Goal: Task Accomplishment & Management: Manage account settings

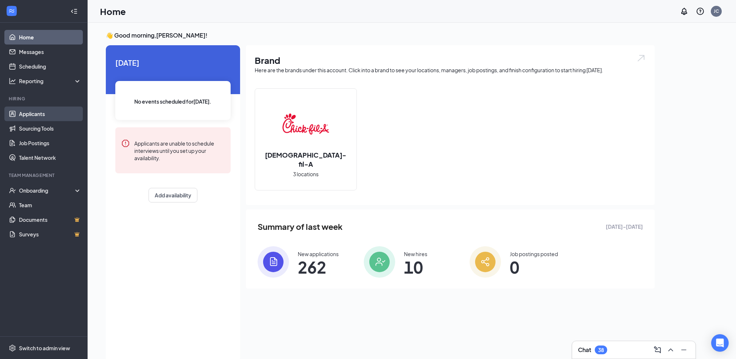
click at [20, 112] on link "Applicants" at bounding box center [50, 114] width 62 height 15
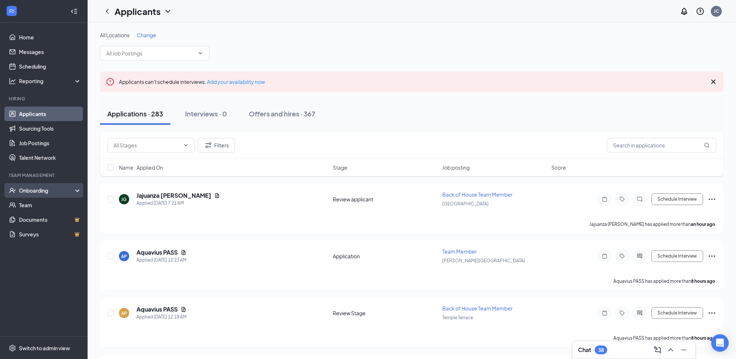
click at [44, 185] on div "Onboarding" at bounding box center [44, 190] width 88 height 15
click at [49, 247] on link "Activity log" at bounding box center [50, 249] width 62 height 15
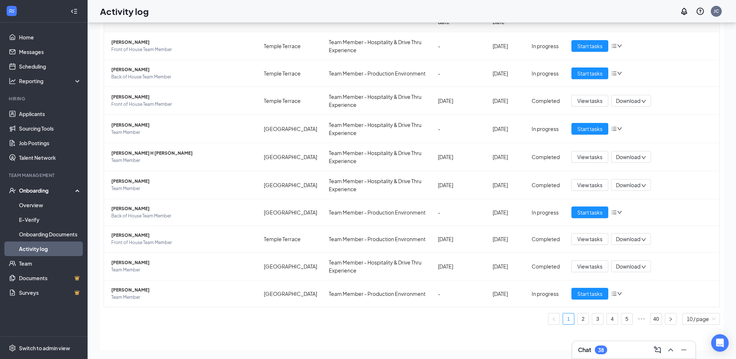
scroll to position [38, 0]
click at [592, 320] on link "3" at bounding box center [597, 318] width 11 height 11
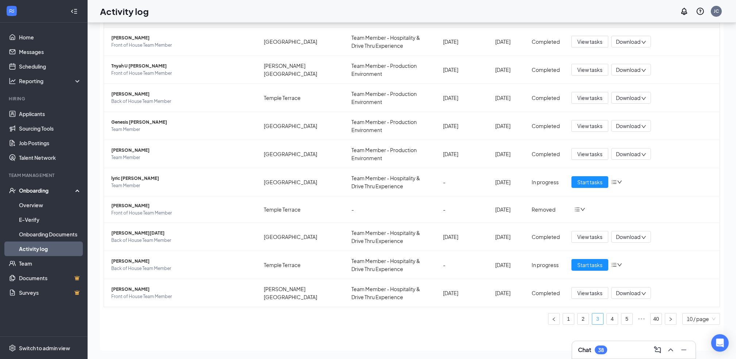
scroll to position [33, 0]
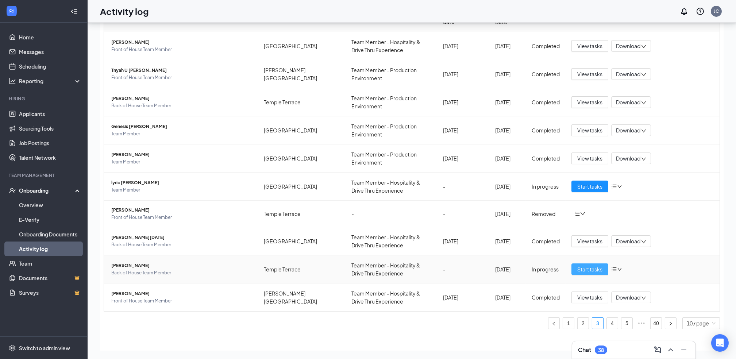
click at [584, 265] on span "Start tasks" at bounding box center [589, 269] width 25 height 8
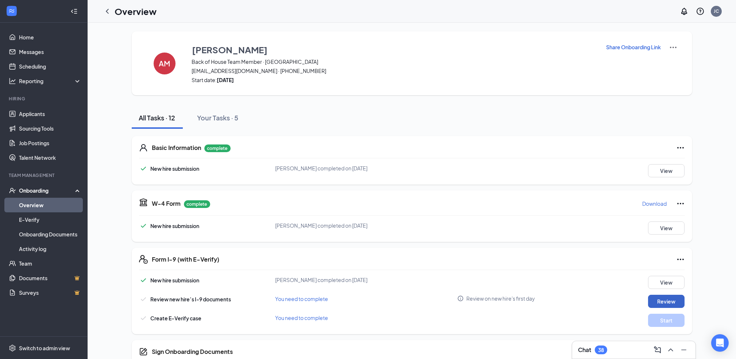
click at [655, 300] on button "Review" at bounding box center [666, 301] width 36 height 13
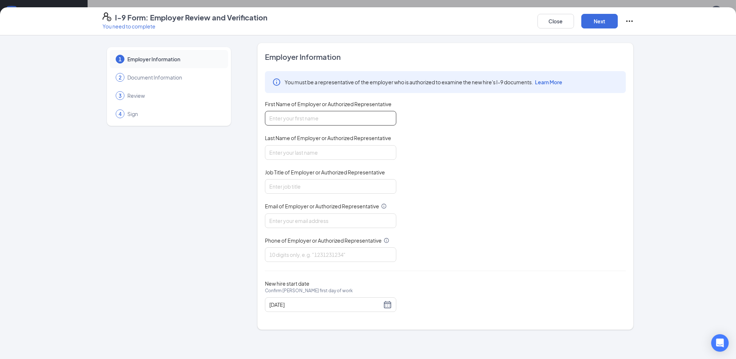
click at [313, 122] on input "First Name of Employer or Authorized Representative" at bounding box center [330, 118] width 131 height 15
type input "[PERSON_NAME]"
click at [296, 183] on input "Job Title of Employer or Authorized Representative" at bounding box center [330, 186] width 131 height 15
type input "Recruitment supervisor"
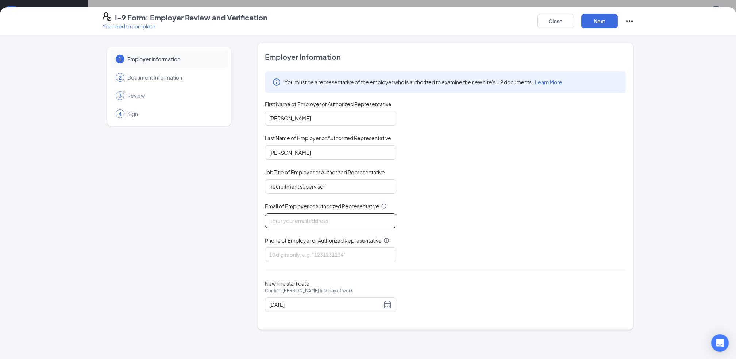
click at [297, 224] on input "Email of Employer or Authorized Representative" at bounding box center [330, 220] width 131 height 15
type input "[EMAIL_ADDRESS][DOMAIN_NAME]"
click at [291, 256] on input "Phone of Employer or Authorized Representative" at bounding box center [330, 254] width 131 height 15
type input "8136315110"
click at [388, 307] on div "[DATE]" at bounding box center [330, 304] width 123 height 9
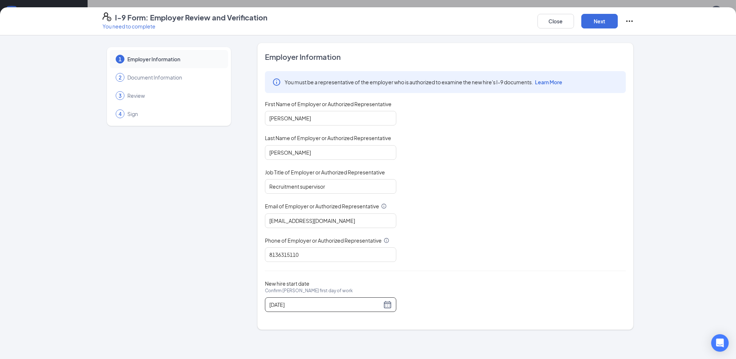
scroll to position [209, 0]
click at [389, 301] on div "[DATE]" at bounding box center [330, 304] width 123 height 9
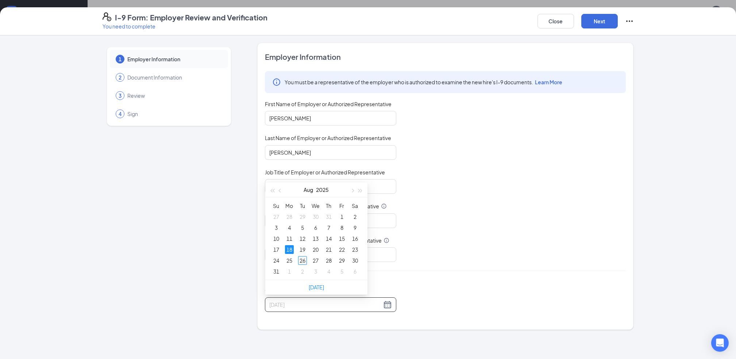
type input "[DATE]"
click at [301, 259] on div "26" at bounding box center [302, 260] width 9 height 9
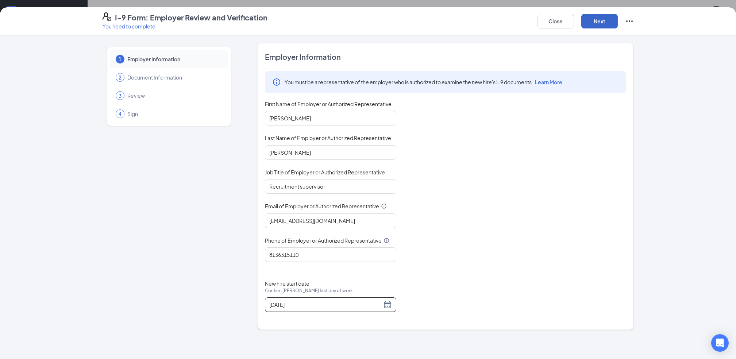
click at [594, 24] on button "Next" at bounding box center [599, 21] width 36 height 15
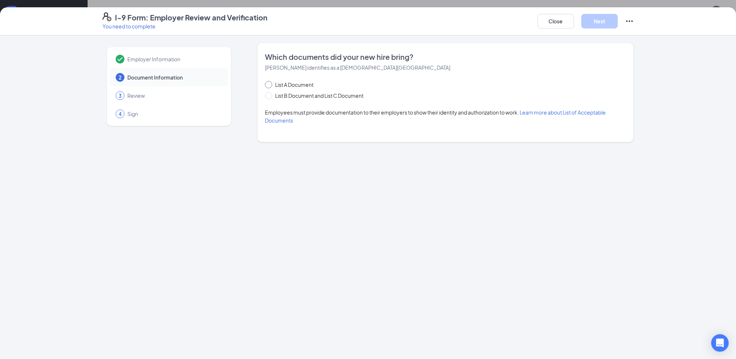
click at [269, 86] on input "List A Document" at bounding box center [267, 83] width 5 height 5
radio input "true"
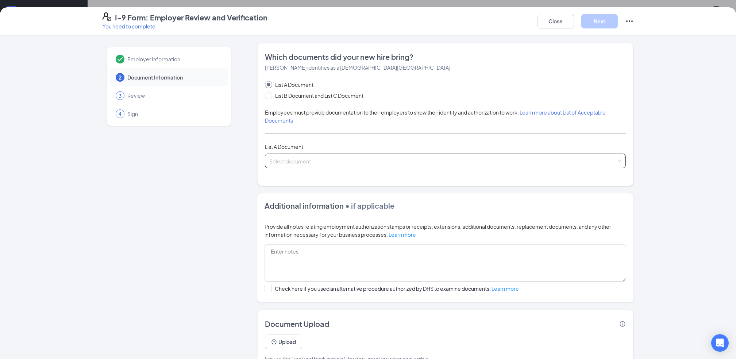
click at [274, 159] on input "search" at bounding box center [442, 159] width 347 height 11
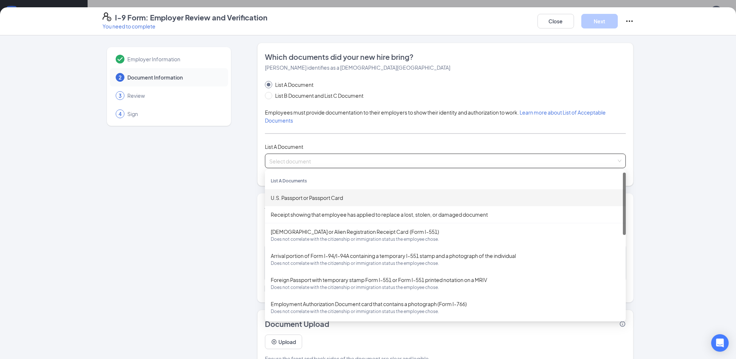
click at [287, 201] on div "U.S. Passport or Passport Card" at bounding box center [445, 198] width 349 height 8
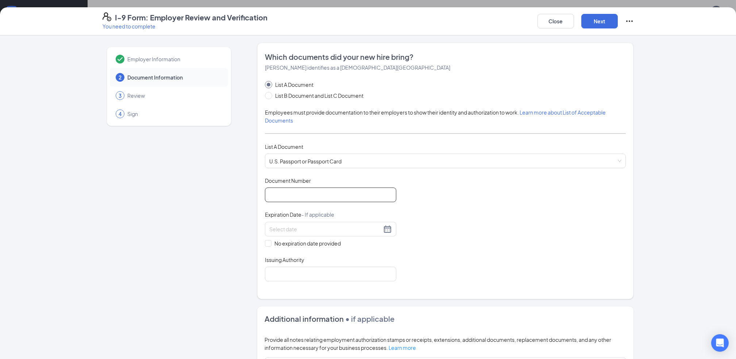
click at [288, 197] on input "Document Number" at bounding box center [330, 195] width 131 height 15
type input "a30558127"
click at [387, 231] on div at bounding box center [330, 229] width 123 height 9
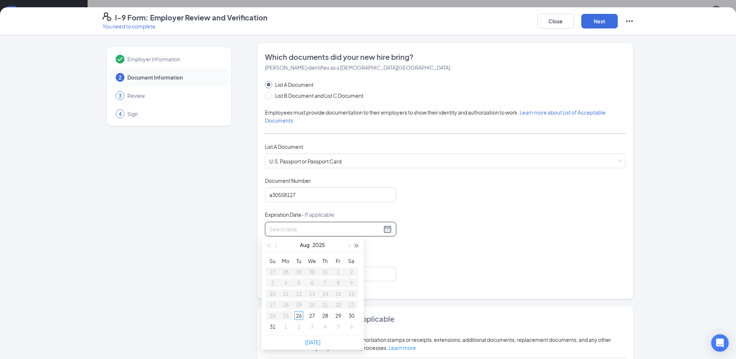
click at [355, 241] on button "button" at bounding box center [357, 245] width 8 height 15
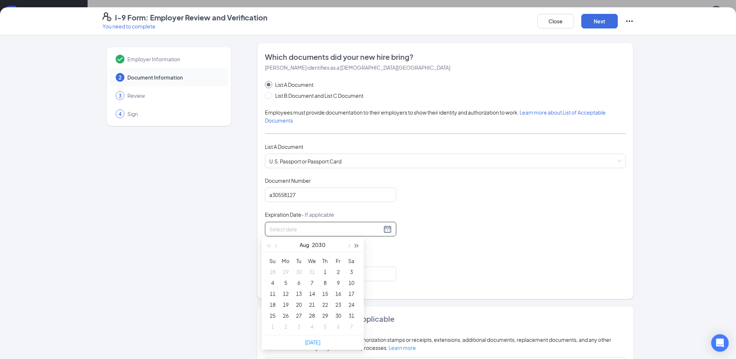
click at [355, 241] on button "button" at bounding box center [357, 245] width 8 height 15
click at [276, 244] on span "button" at bounding box center [277, 246] width 4 height 4
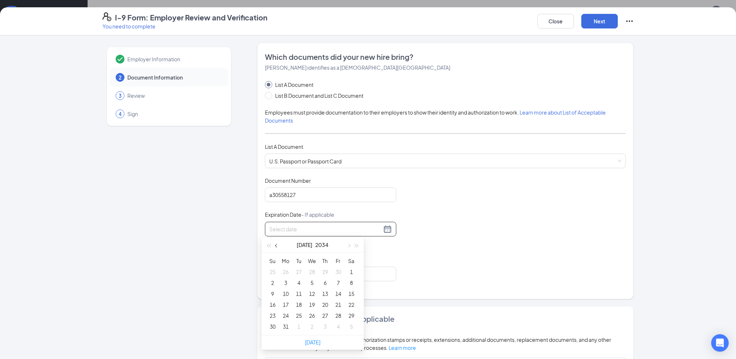
click at [276, 244] on span "button" at bounding box center [277, 246] width 4 height 4
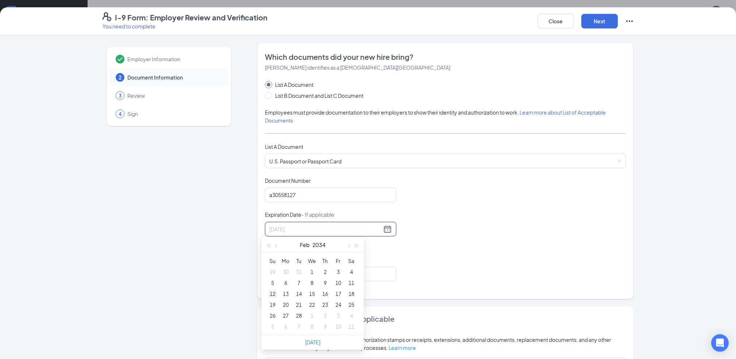
type input "[DATE]"
click at [273, 293] on div "12" at bounding box center [272, 293] width 9 height 9
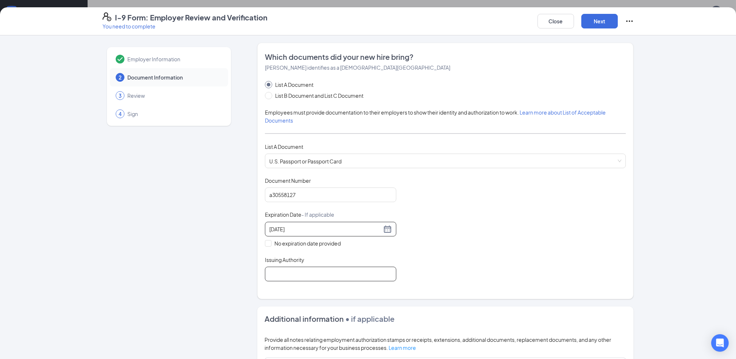
click at [303, 276] on input "Issuing Authority" at bounding box center [330, 274] width 131 height 15
type input "DMV"
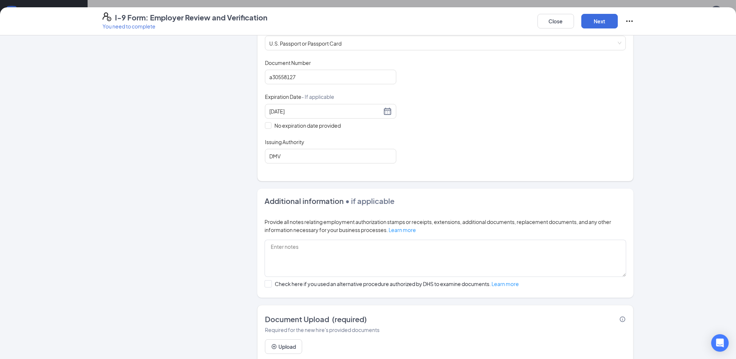
scroll to position [136, 0]
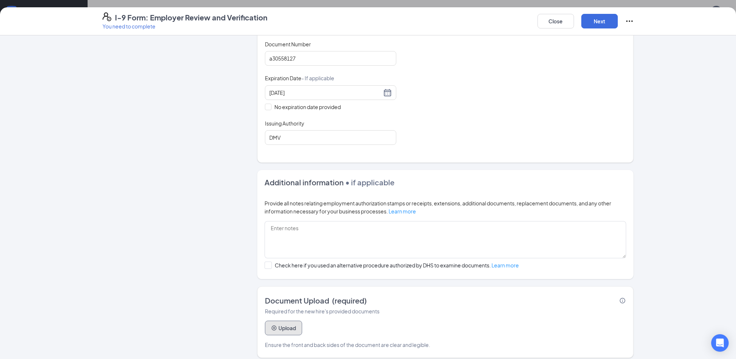
click at [281, 326] on button "Upload" at bounding box center [283, 328] width 37 height 15
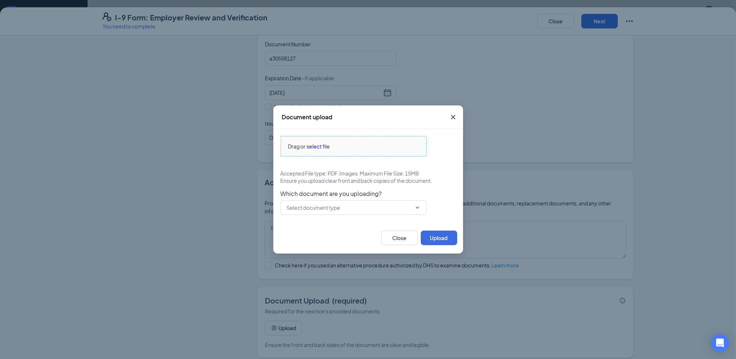
click at [317, 144] on span "select" at bounding box center [314, 146] width 15 height 8
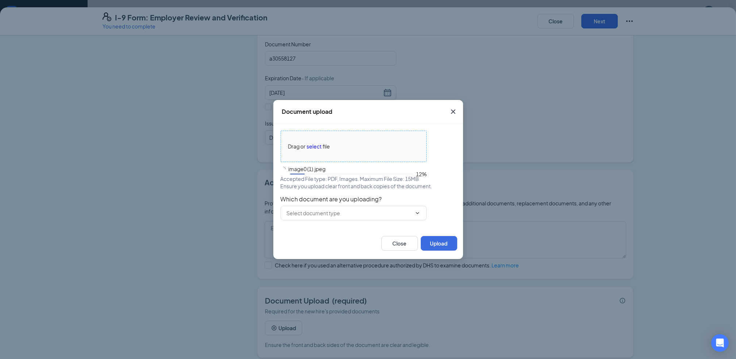
click at [108, 54] on div "Document upload Drag or select file image0 (1).jpeg 12% Accepted File type: PDF…" at bounding box center [368, 179] width 736 height 359
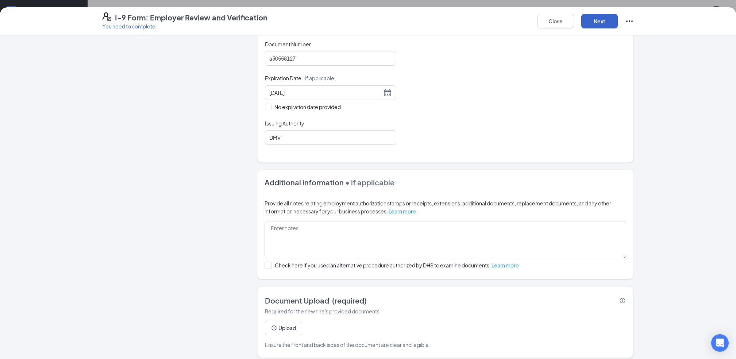
click at [597, 21] on button "Next" at bounding box center [599, 21] width 36 height 15
click at [275, 340] on button "Upload" at bounding box center [283, 341] width 37 height 15
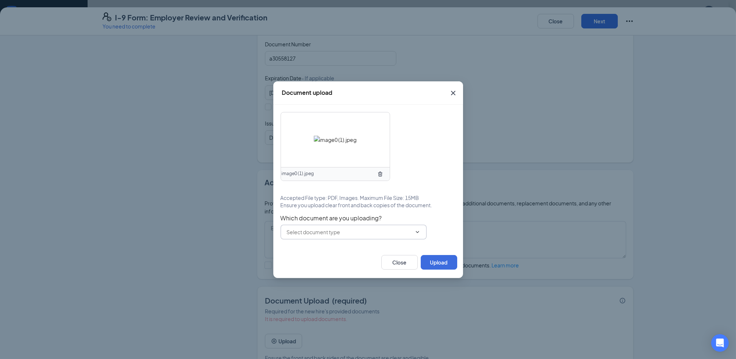
click at [416, 232] on icon "ChevronDown" at bounding box center [417, 232] width 6 height 6
click at [349, 252] on div "U.S. Passport or Passport Card" at bounding box center [322, 249] width 72 height 8
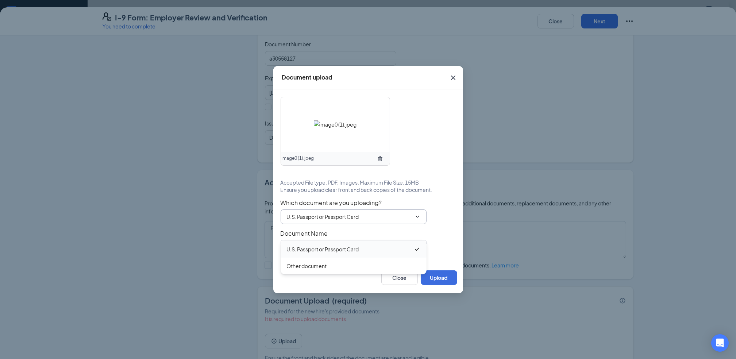
type input "U.S. Passport or Passport Card"
click at [438, 274] on button "Upload" at bounding box center [439, 277] width 36 height 15
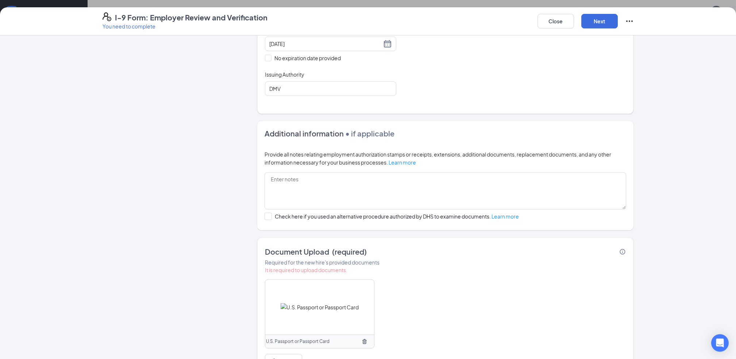
scroll to position [224, 0]
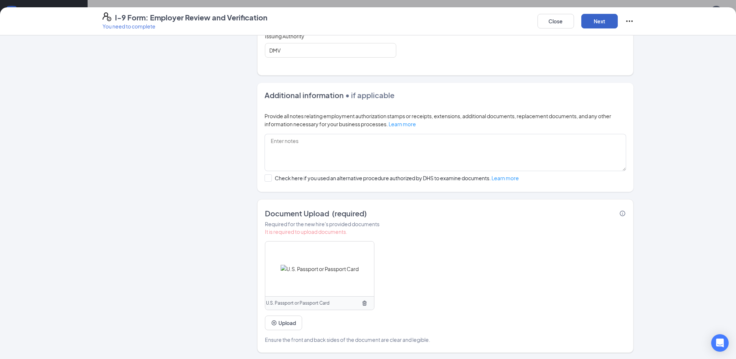
click at [600, 24] on button "Next" at bounding box center [599, 21] width 36 height 15
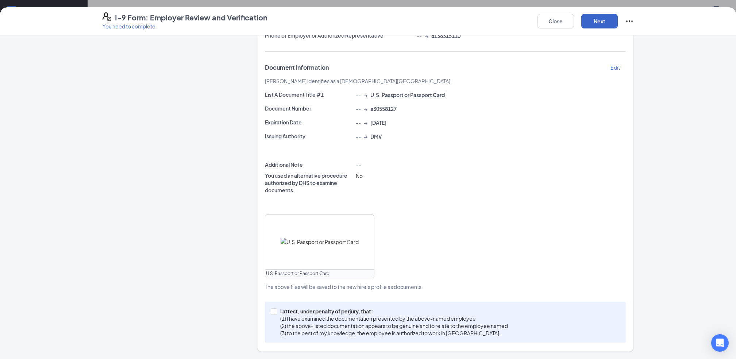
scroll to position [124, 0]
click at [271, 316] on label "I attest, under penalty of [PERSON_NAME], that: (1) I have examined the documen…" at bounding box center [391, 322] width 240 height 29
click at [271, 314] on input "I attest, under penalty of [PERSON_NAME], that: (1) I have examined the documen…" at bounding box center [273, 311] width 5 height 5
checkbox input "true"
click at [595, 19] on button "Next" at bounding box center [599, 21] width 36 height 15
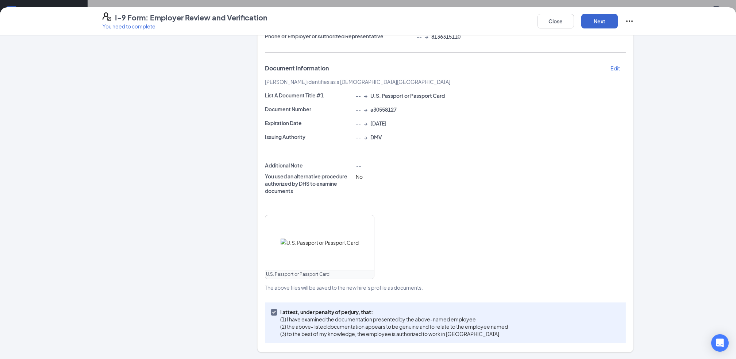
scroll to position [0, 0]
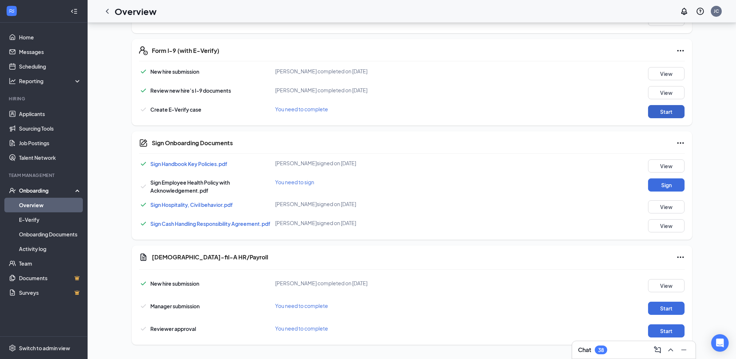
click at [656, 106] on button "Start" at bounding box center [666, 111] width 36 height 13
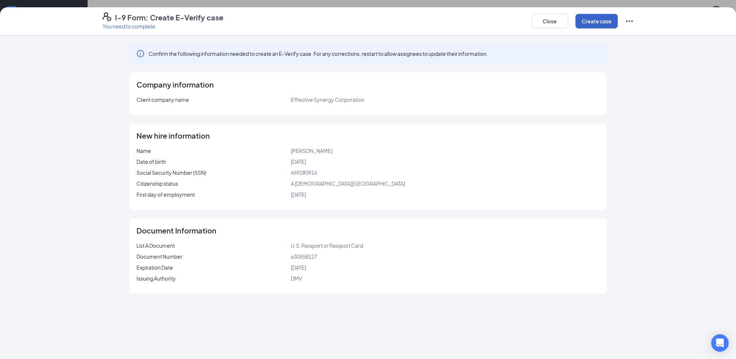
click at [593, 23] on button "Create case" at bounding box center [596, 21] width 42 height 15
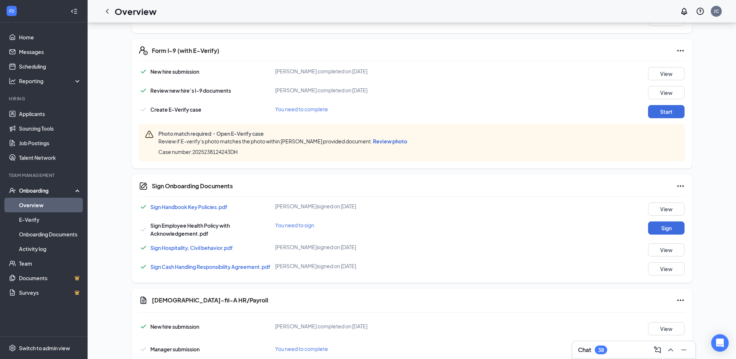
click at [388, 140] on span "Review photo" at bounding box center [390, 141] width 34 height 7
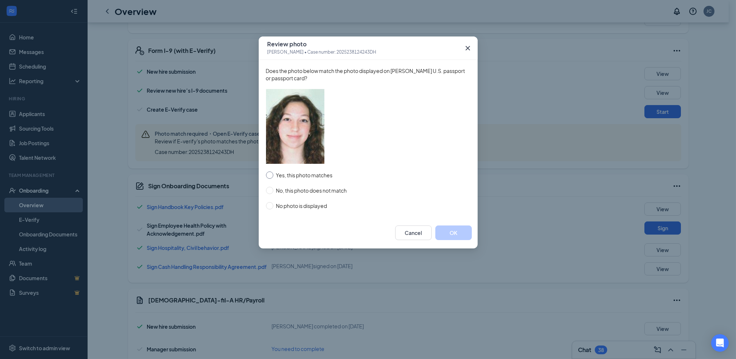
click at [270, 176] on input "Yes, this photo matches" at bounding box center [269, 174] width 7 height 7
radio input "true"
click at [450, 233] on button "OK" at bounding box center [453, 232] width 36 height 15
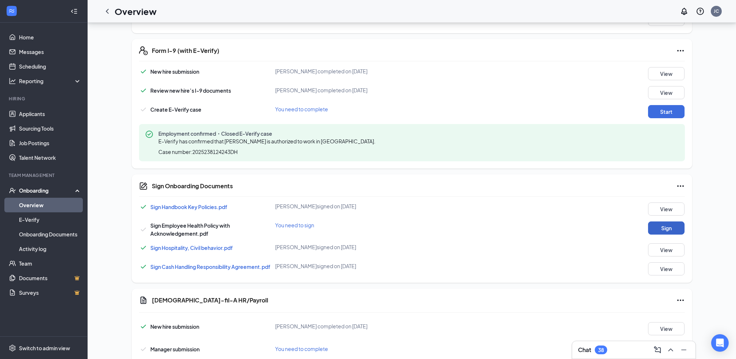
click at [672, 230] on button "Sign" at bounding box center [666, 227] width 36 height 13
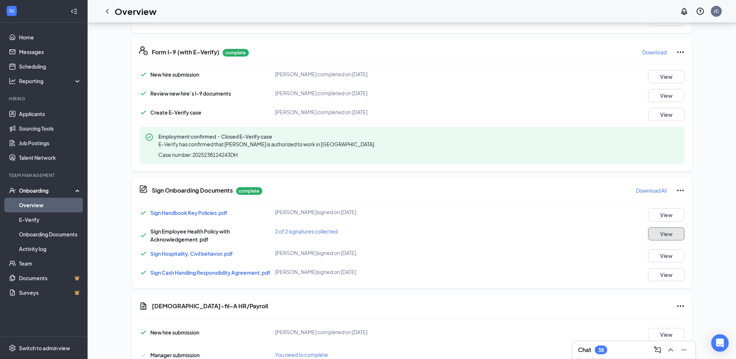
scroll to position [258, 0]
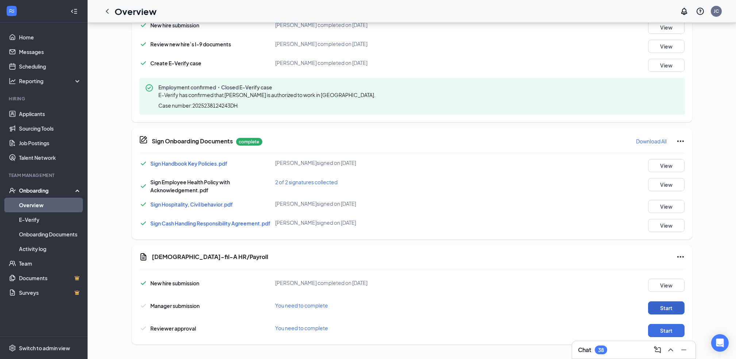
click at [672, 303] on button "Start" at bounding box center [666, 307] width 36 height 13
click at [668, 332] on button "Start" at bounding box center [666, 330] width 36 height 13
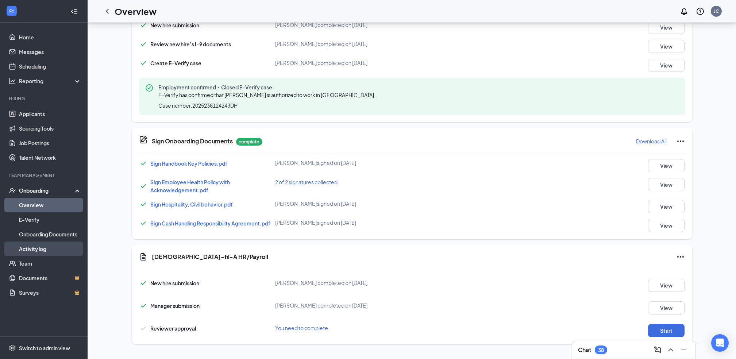
click at [38, 245] on link "Activity log" at bounding box center [50, 249] width 62 height 15
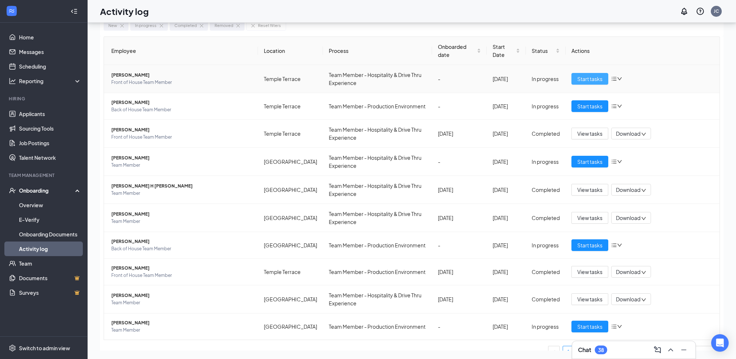
click at [579, 75] on span "Start tasks" at bounding box center [589, 79] width 25 height 8
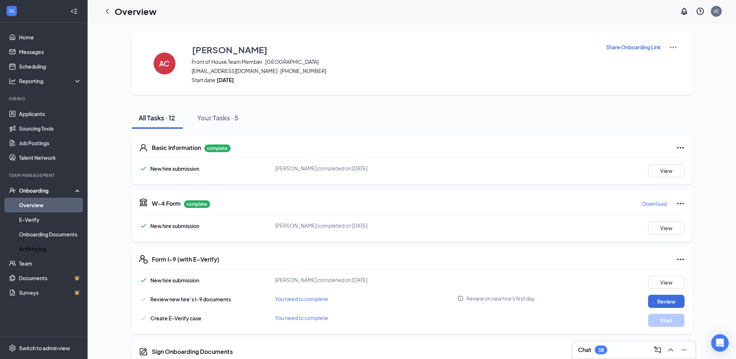
click at [635, 48] on p "Share Onboarding Link" at bounding box center [633, 46] width 55 height 7
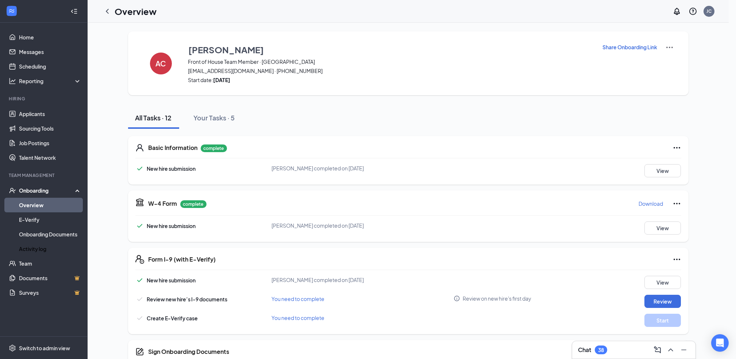
type textarea "Hi [PERSON_NAME], This is a gentle reminder to complete your onboarding before …"
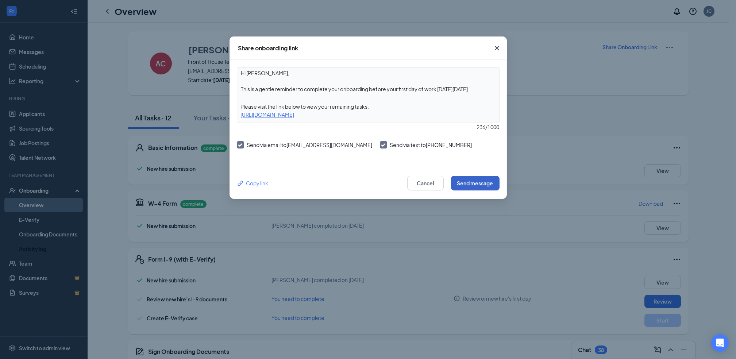
click at [472, 180] on button "Send message" at bounding box center [475, 183] width 49 height 15
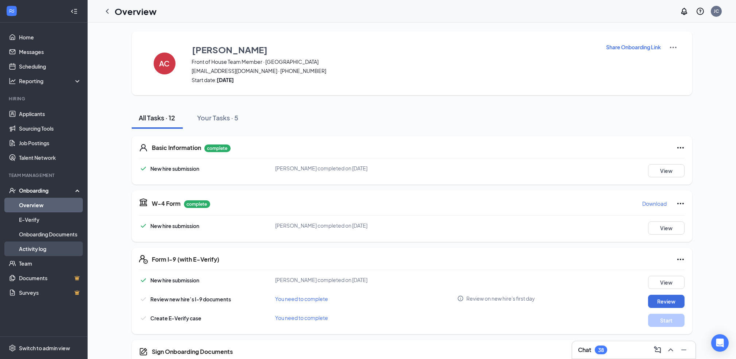
click at [44, 247] on link "Activity log" at bounding box center [50, 249] width 62 height 15
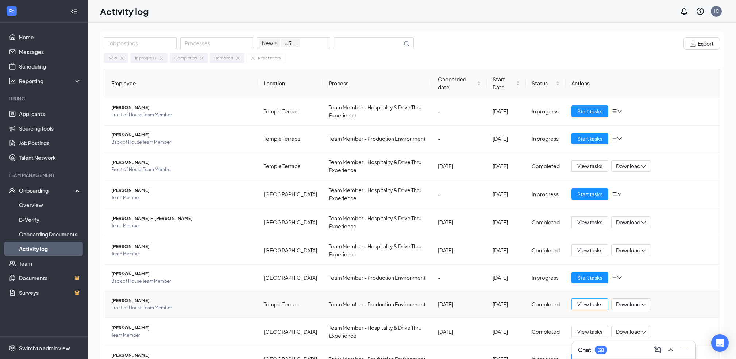
click at [587, 308] on span "View tasks" at bounding box center [589, 304] width 25 height 8
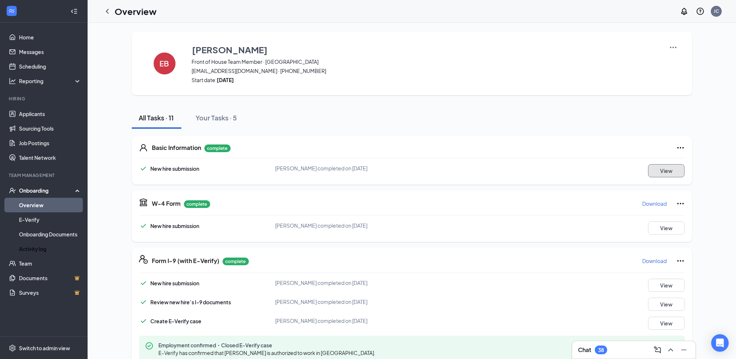
click at [664, 164] on button "View" at bounding box center [666, 170] width 36 height 13
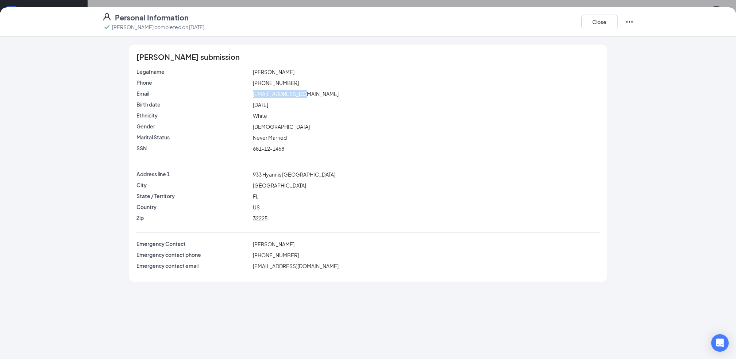
drag, startPoint x: 311, startPoint y: 93, endPoint x: 247, endPoint y: 94, distance: 64.2
click at [247, 94] on div "Email [EMAIL_ADDRESS][DOMAIN_NAME]" at bounding box center [368, 94] width 466 height 8
copy div "[EMAIL_ADDRESS][DOMAIN_NAME]"
click at [588, 21] on button "Close" at bounding box center [599, 22] width 36 height 15
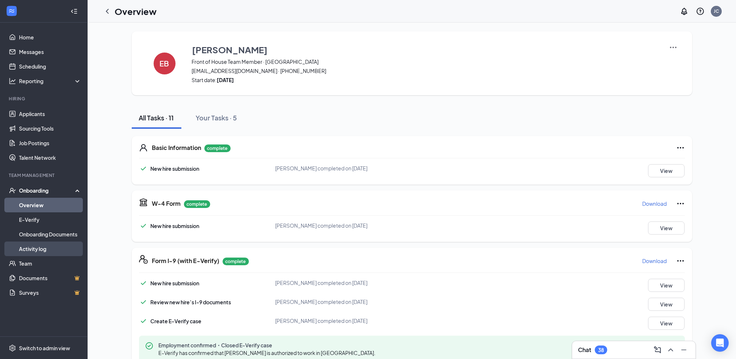
click at [41, 246] on link "Activity log" at bounding box center [50, 249] width 62 height 15
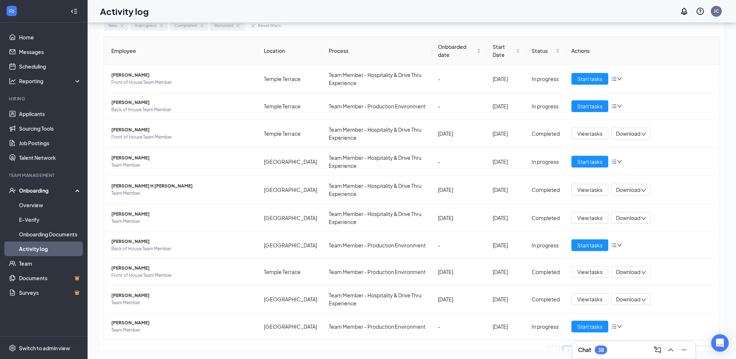
scroll to position [39, 0]
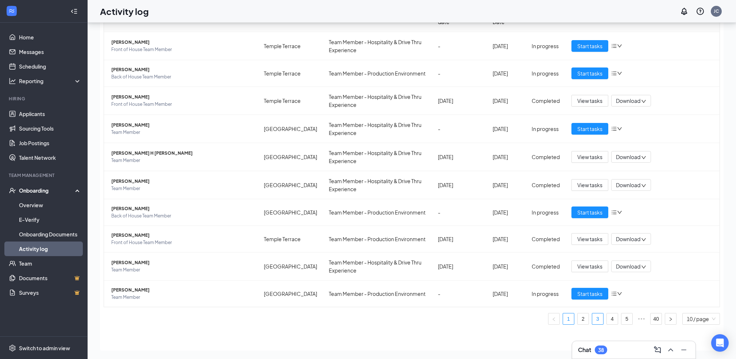
click at [592, 321] on link "3" at bounding box center [597, 318] width 11 height 11
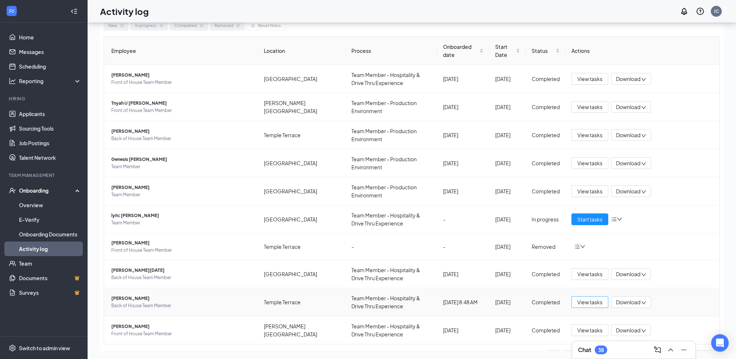
click at [591, 298] on span "View tasks" at bounding box center [589, 302] width 25 height 8
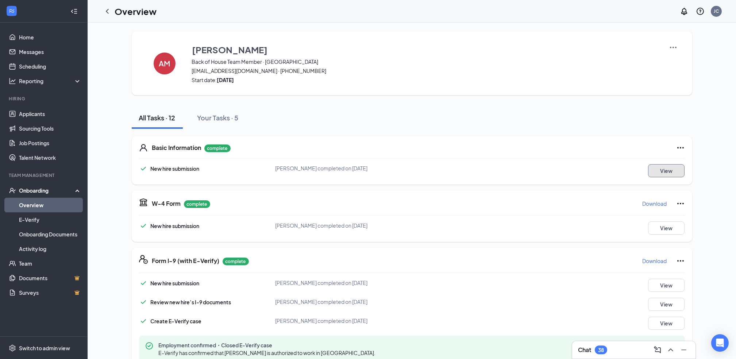
click at [664, 170] on button "View" at bounding box center [666, 170] width 36 height 13
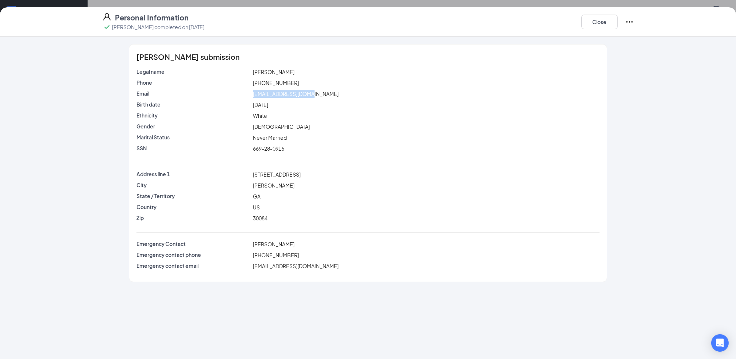
drag, startPoint x: 310, startPoint y: 93, endPoint x: 249, endPoint y: 92, distance: 61.3
click at [249, 92] on div "Email [EMAIL_ADDRESS][DOMAIN_NAME]" at bounding box center [368, 94] width 466 height 8
copy div "[EMAIL_ADDRESS][DOMAIN_NAME]"
click at [609, 23] on button "Close" at bounding box center [599, 22] width 36 height 15
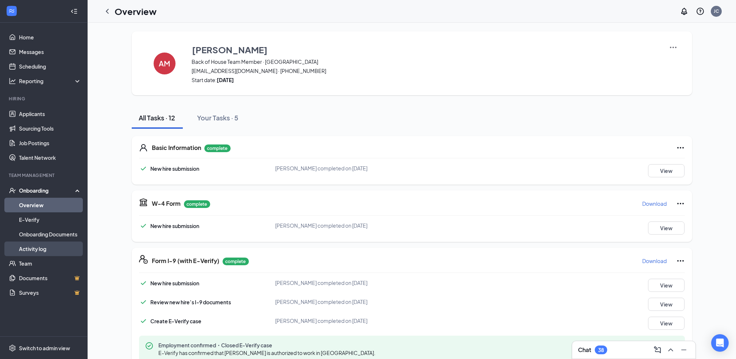
click at [40, 249] on link "Activity log" at bounding box center [50, 249] width 62 height 15
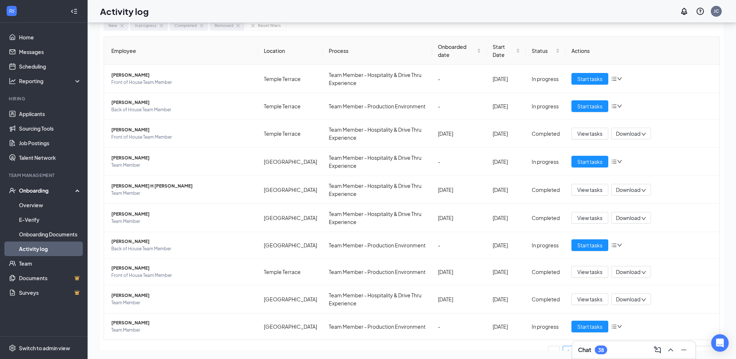
scroll to position [39, 0]
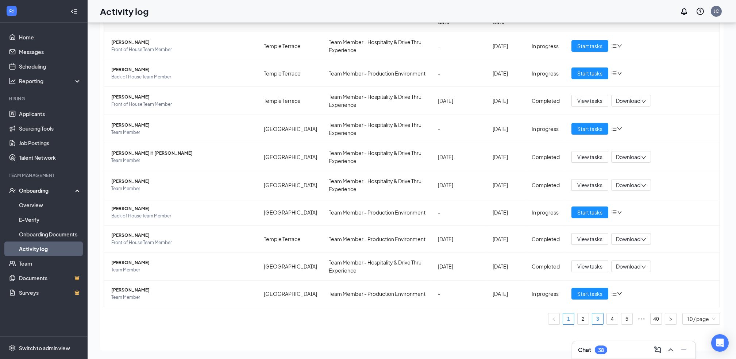
click at [592, 321] on link "3" at bounding box center [597, 318] width 11 height 11
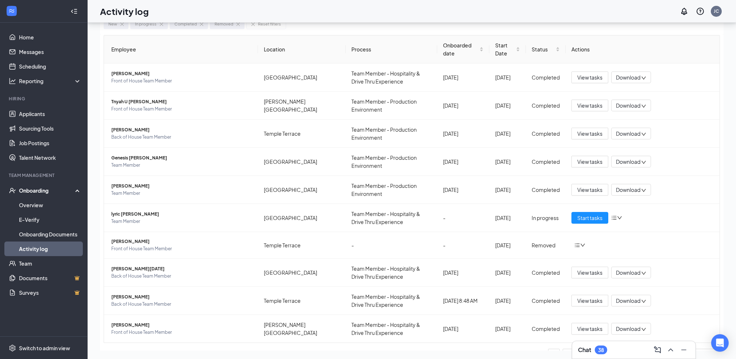
scroll to position [33, 0]
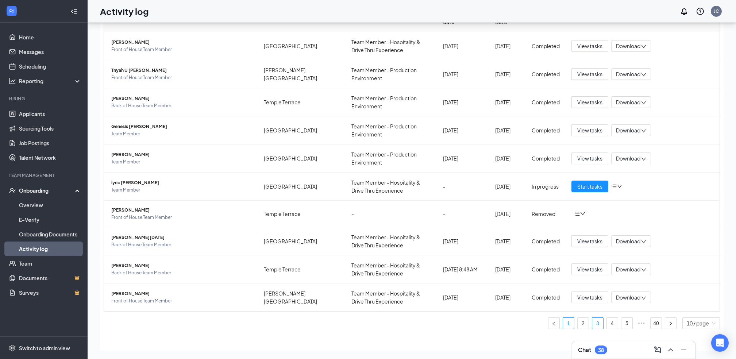
click at [563, 322] on link "1" at bounding box center [568, 323] width 11 height 11
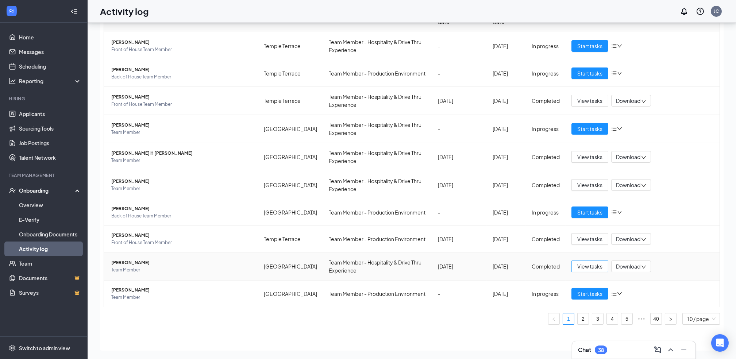
click at [583, 269] on span "View tasks" at bounding box center [589, 266] width 25 height 8
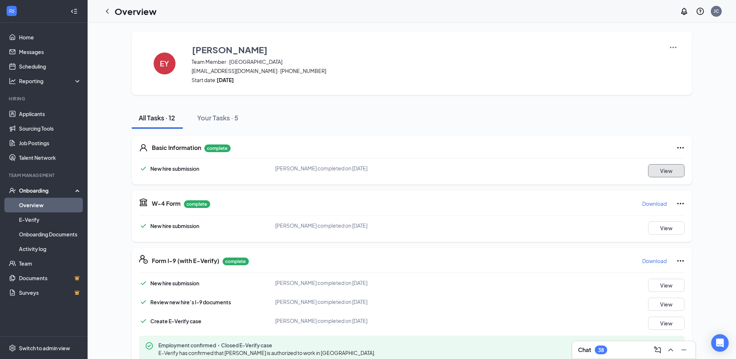
click at [663, 170] on button "View" at bounding box center [666, 170] width 36 height 13
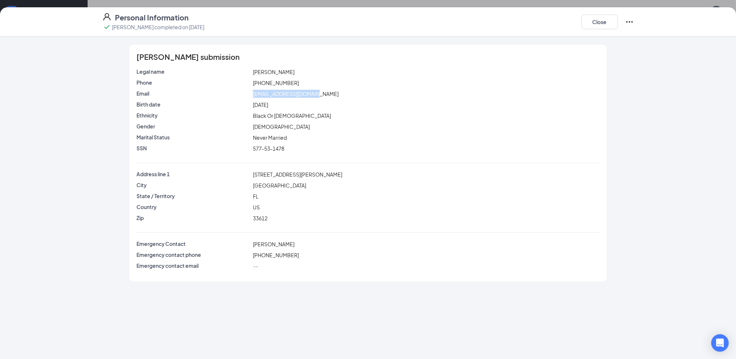
drag, startPoint x: 319, startPoint y: 94, endPoint x: 252, endPoint y: 94, distance: 67.5
click at [252, 94] on div "[EMAIL_ADDRESS][DOMAIN_NAME]" at bounding box center [425, 94] width 349 height 8
click at [300, 93] on span "[EMAIL_ADDRESS][DOMAIN_NAME]" at bounding box center [296, 93] width 86 height 7
drag, startPoint x: 300, startPoint y: 93, endPoint x: 557, endPoint y: 237, distance: 294.2
click at [557, 237] on div "Legal name [PERSON_NAME] Phone [PHONE_NUMBER] Email [EMAIL_ADDRESS][DOMAIN_NAME…" at bounding box center [367, 170] width 463 height 205
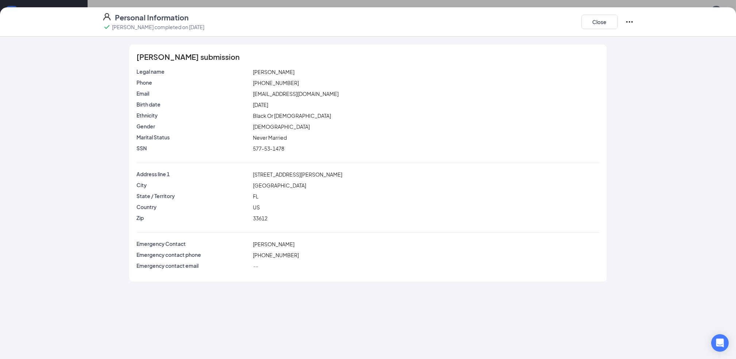
click at [357, 118] on div "Black Or [DEMOGRAPHIC_DATA]" at bounding box center [425, 116] width 349 height 8
click at [304, 97] on div "[EMAIL_ADDRESS][DOMAIN_NAME]" at bounding box center [425, 94] width 349 height 8
click at [321, 150] on div "577-53-1478" at bounding box center [425, 148] width 349 height 8
click at [598, 17] on button "Close" at bounding box center [599, 22] width 36 height 15
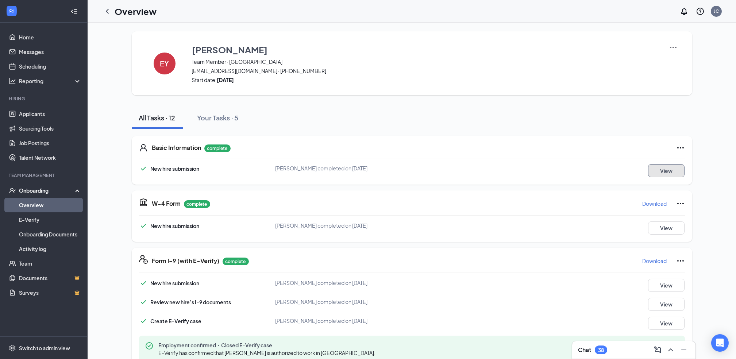
click at [673, 173] on button "View" at bounding box center [666, 170] width 36 height 13
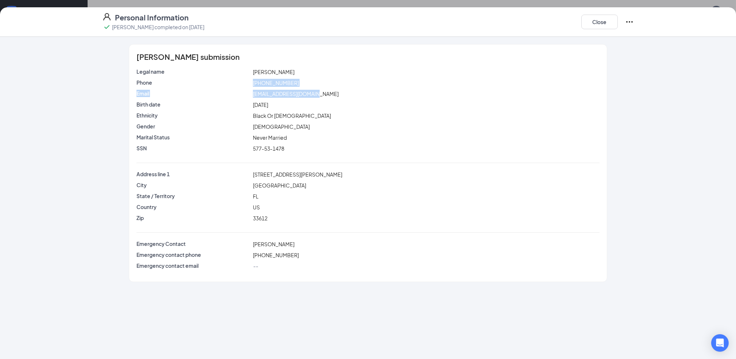
drag, startPoint x: 321, startPoint y: 93, endPoint x: 253, endPoint y: 89, distance: 68.4
click at [253, 89] on div "Legal name [PERSON_NAME] Phone [PHONE_NUMBER] Email [EMAIL_ADDRESS][DOMAIN_NAME…" at bounding box center [367, 112] width 463 height 88
click at [253, 89] on div "Phone [PHONE_NUMBER]" at bounding box center [367, 84] width 463 height 11
click at [360, 93] on div "[EMAIL_ADDRESS][DOMAIN_NAME]" at bounding box center [425, 94] width 349 height 8
drag, startPoint x: 318, startPoint y: 93, endPoint x: 252, endPoint y: 96, distance: 66.1
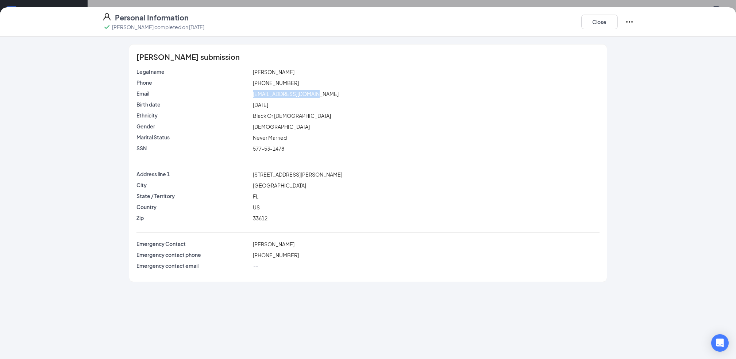
click at [252, 96] on div "[EMAIL_ADDRESS][DOMAIN_NAME]" at bounding box center [425, 94] width 349 height 8
copy span "[EMAIL_ADDRESS][DOMAIN_NAME]"
click at [594, 24] on button "Close" at bounding box center [599, 22] width 36 height 15
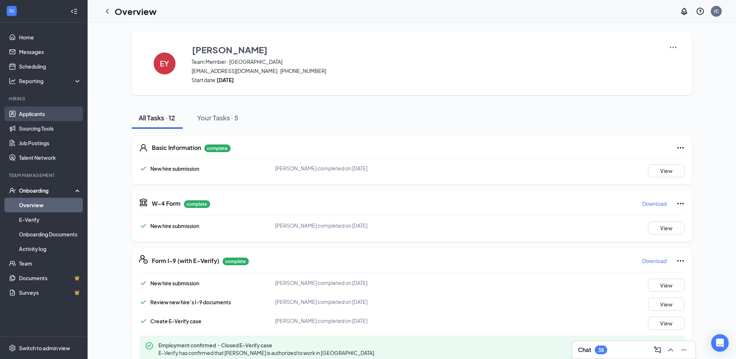
click at [43, 113] on link "Applicants" at bounding box center [50, 114] width 62 height 15
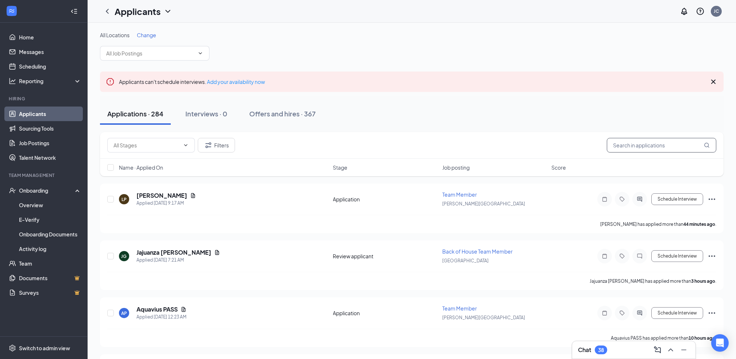
click at [633, 140] on input "text" at bounding box center [661, 145] width 109 height 15
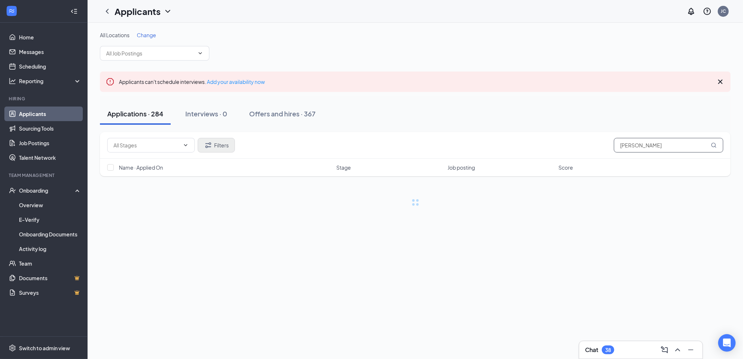
type input "[PERSON_NAME]"
click at [224, 151] on button "Filters" at bounding box center [216, 145] width 37 height 15
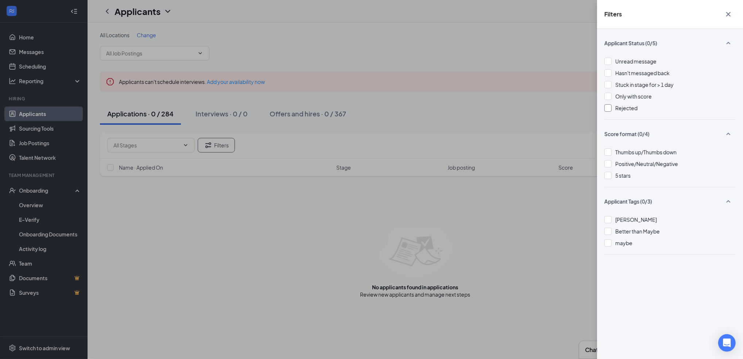
click at [609, 107] on div at bounding box center [608, 107] width 7 height 7
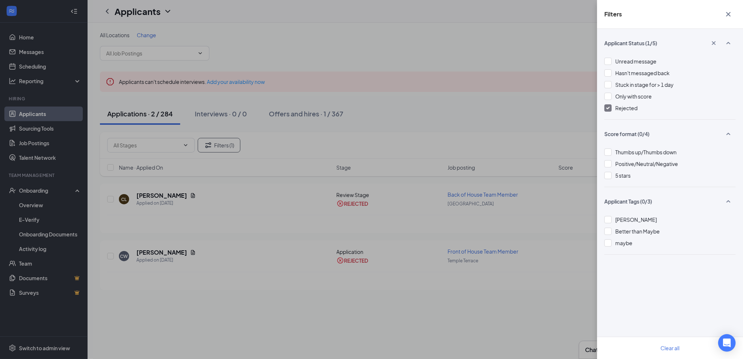
click at [160, 194] on div "Filters Applicant Status (1/5) Unread message Hasn't messaged back Stuck in sta…" at bounding box center [371, 179] width 743 height 359
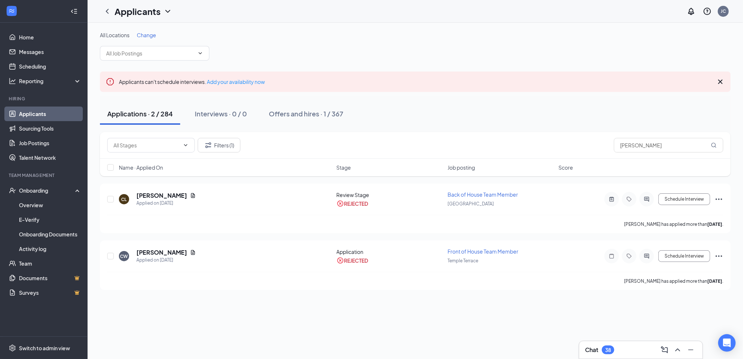
click at [160, 194] on h5 "[PERSON_NAME]" at bounding box center [161, 196] width 51 height 8
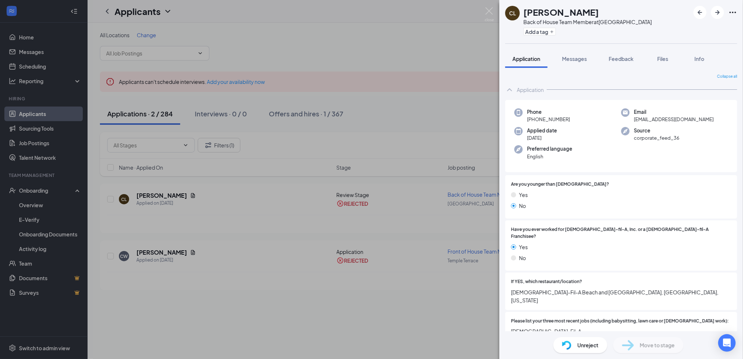
click at [736, 331] on div "Unreject Move to stage" at bounding box center [621, 345] width 244 height 28
click at [620, 62] on span "Feedback" at bounding box center [621, 58] width 25 height 7
